Goal: Find specific page/section: Find specific page/section

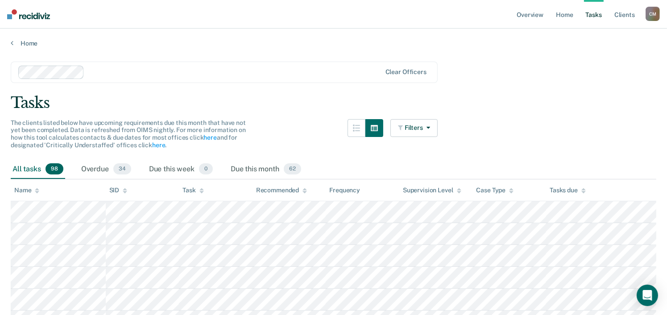
click at [289, 139] on div "The clients listed below have upcoming requirements due this month that have no…" at bounding box center [224, 139] width 427 height 41
click at [421, 130] on button "Filters" at bounding box center [413, 128] width 47 height 18
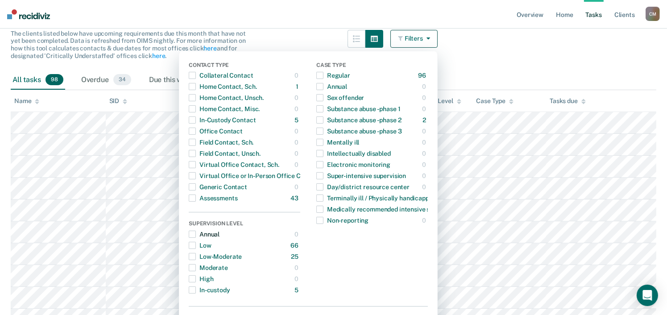
scroll to position [223, 0]
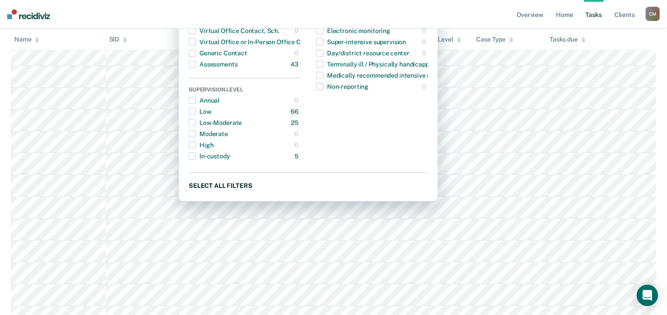
click at [237, 185] on button "Select all filters" at bounding box center [308, 185] width 239 height 11
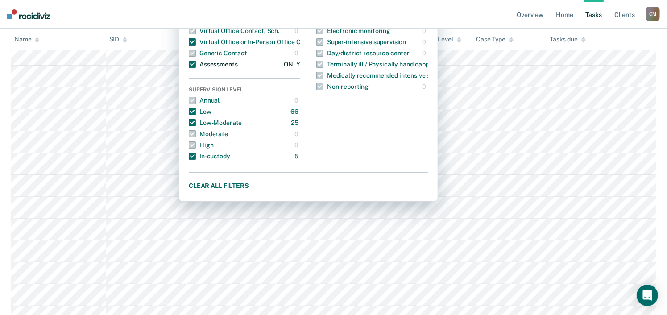
click at [196, 62] on span "button" at bounding box center [192, 64] width 7 height 7
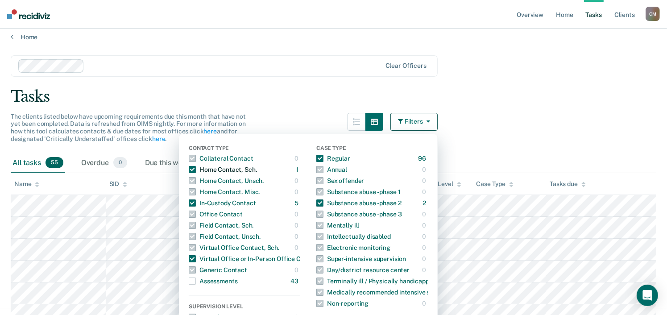
scroll to position [0, 0]
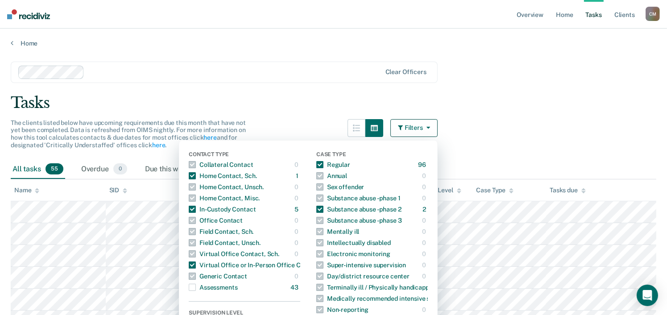
click at [291, 118] on main "Clear officers Tasks The clients listed below have upcoming requirements due th…" at bounding box center [333, 179] width 667 height 265
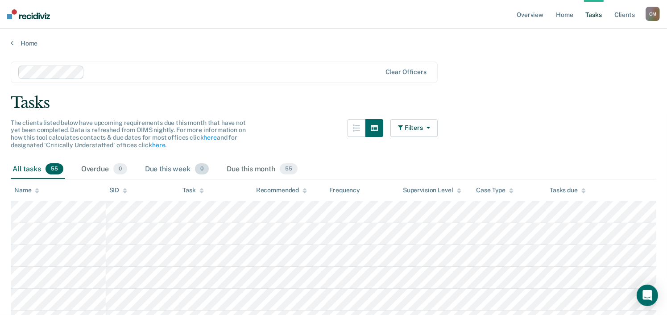
click at [178, 168] on div "Due this week 0" at bounding box center [176, 170] width 67 height 20
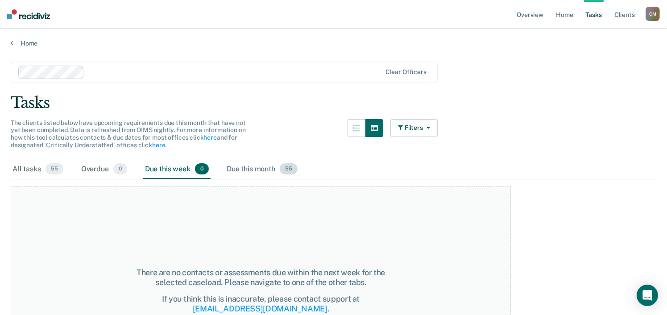
click at [247, 170] on div "Due this month 55" at bounding box center [262, 170] width 74 height 20
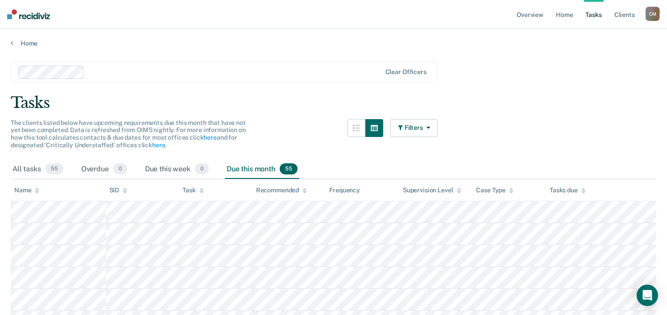
click at [288, 167] on span "55" at bounding box center [289, 169] width 18 height 12
click at [243, 168] on div "Due this month 55" at bounding box center [262, 170] width 74 height 20
click at [176, 168] on div "Due this week 0" at bounding box center [176, 170] width 67 height 20
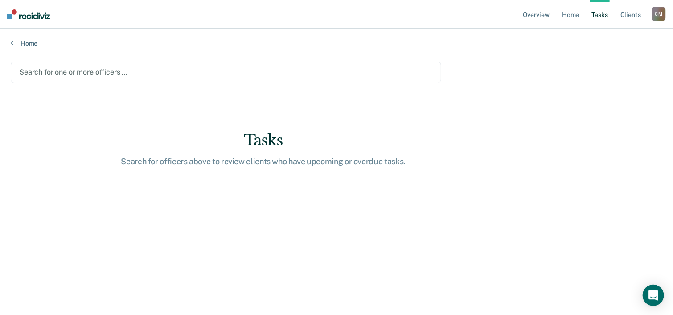
click at [81, 72] on div at bounding box center [226, 72] width 414 height 10
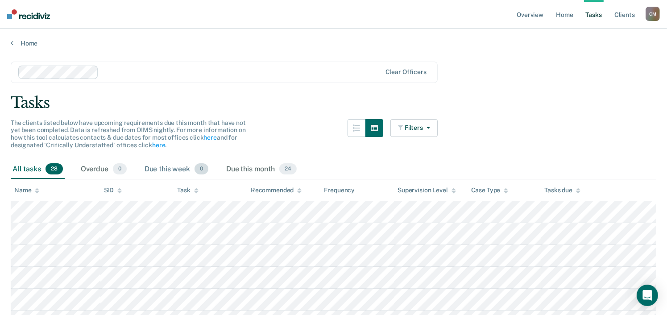
click at [178, 167] on div "Due this week 0" at bounding box center [176, 170] width 67 height 20
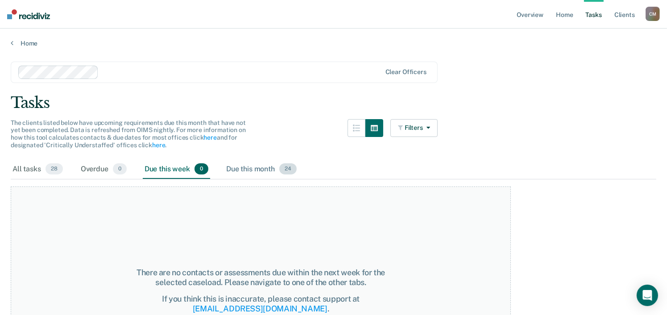
click at [262, 169] on div "Due this month 24" at bounding box center [261, 170] width 74 height 20
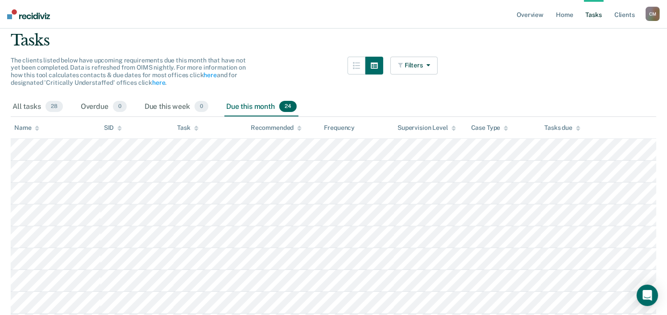
scroll to position [89, 0]
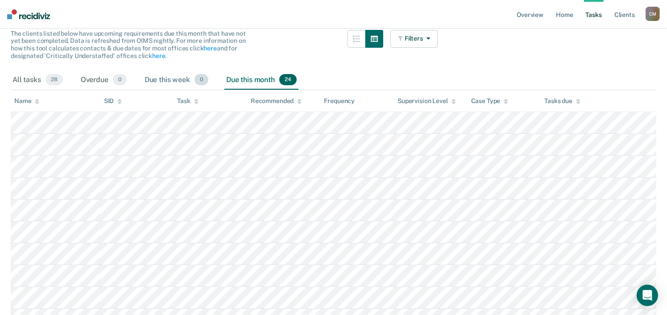
click at [177, 78] on div "Due this week 0" at bounding box center [176, 80] width 67 height 20
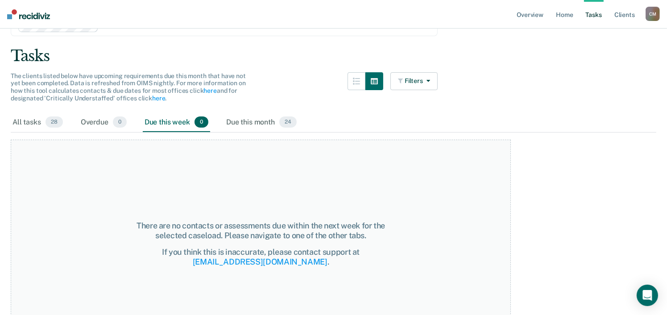
scroll to position [0, 0]
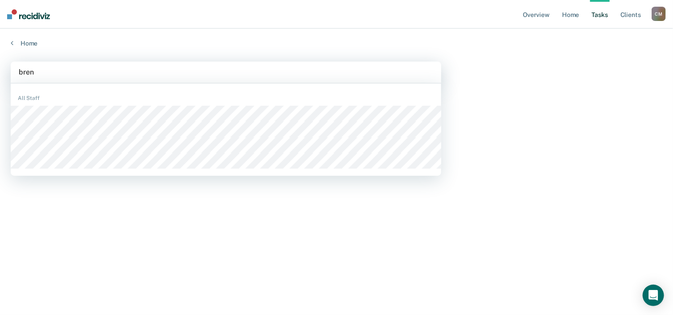
type input "brend"
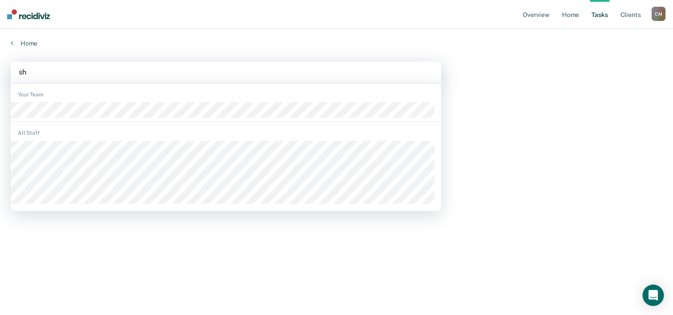
type input "sho"
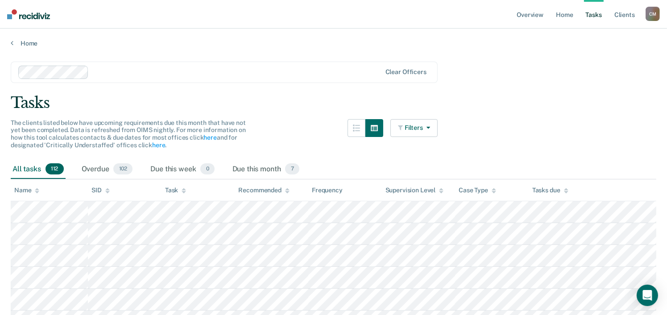
click at [416, 130] on button "Filters" at bounding box center [413, 128] width 47 height 18
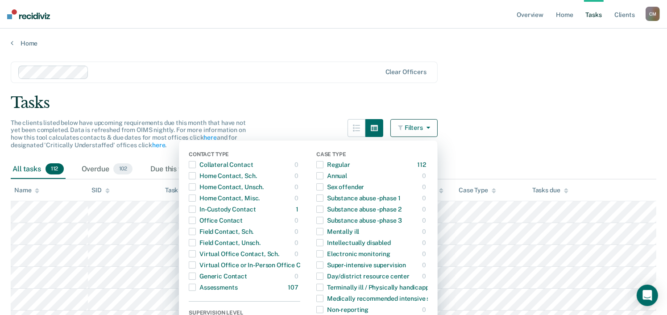
scroll to position [134, 0]
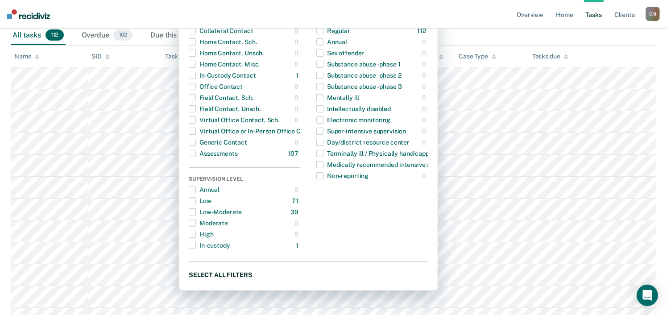
click at [228, 274] on button "Select all filters" at bounding box center [308, 274] width 239 height 11
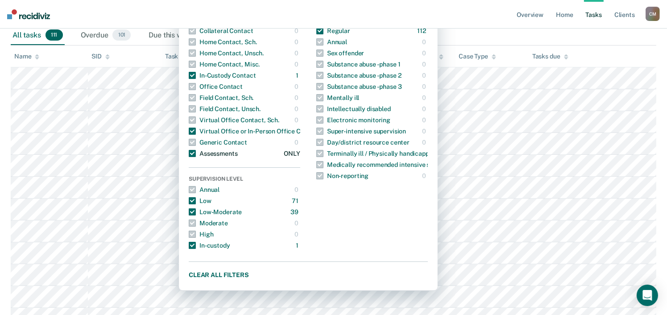
click at [196, 154] on span "button" at bounding box center [192, 153] width 7 height 7
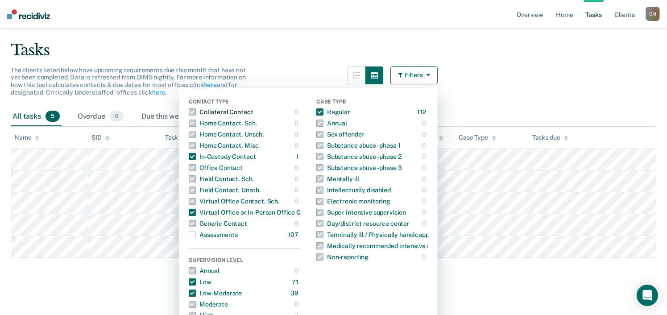
scroll to position [0, 0]
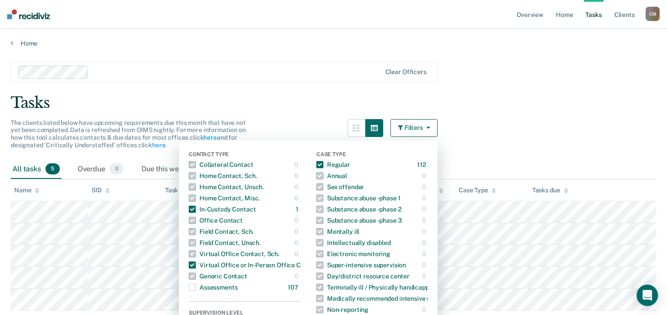
click at [284, 115] on main "Clear officers Tasks The clients listed below have upcoming requirements due th…" at bounding box center [333, 179] width 667 height 265
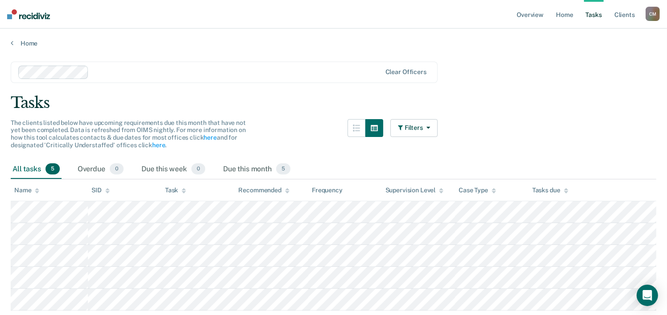
click at [288, 126] on div "The clients listed below have upcoming requirements due this month that have no…" at bounding box center [224, 139] width 427 height 41
